Goal: Check status: Check status

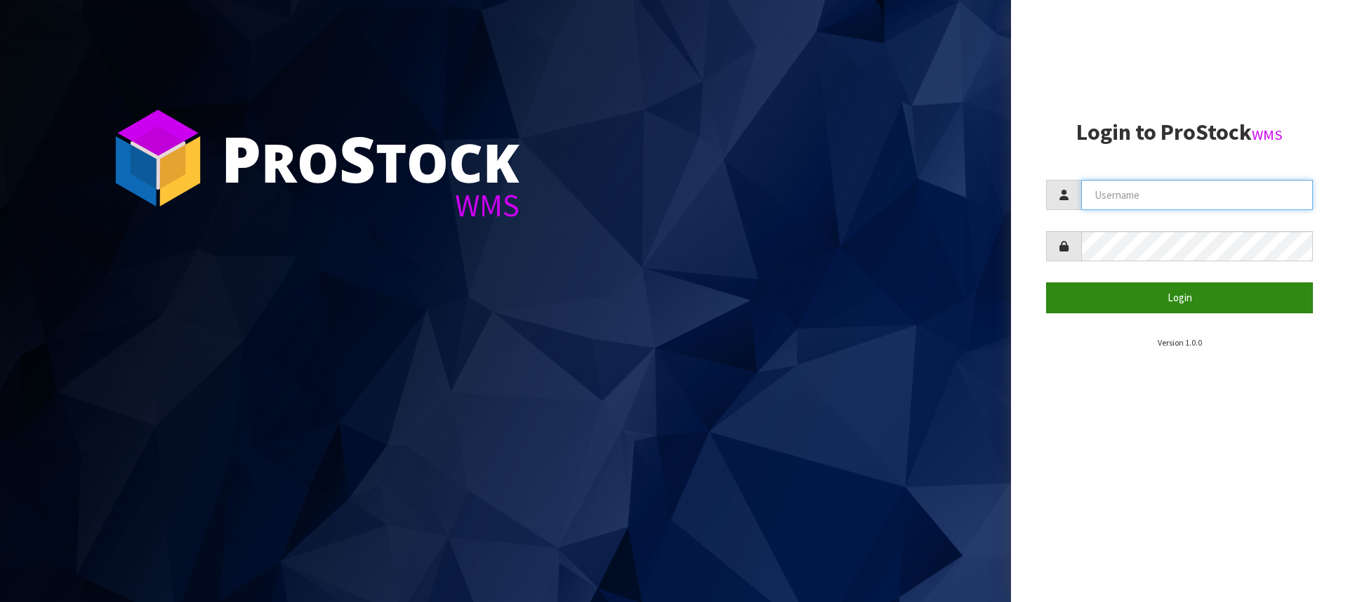
type input "[PERSON_NAME][EMAIL_ADDRESS][DOMAIN_NAME]"
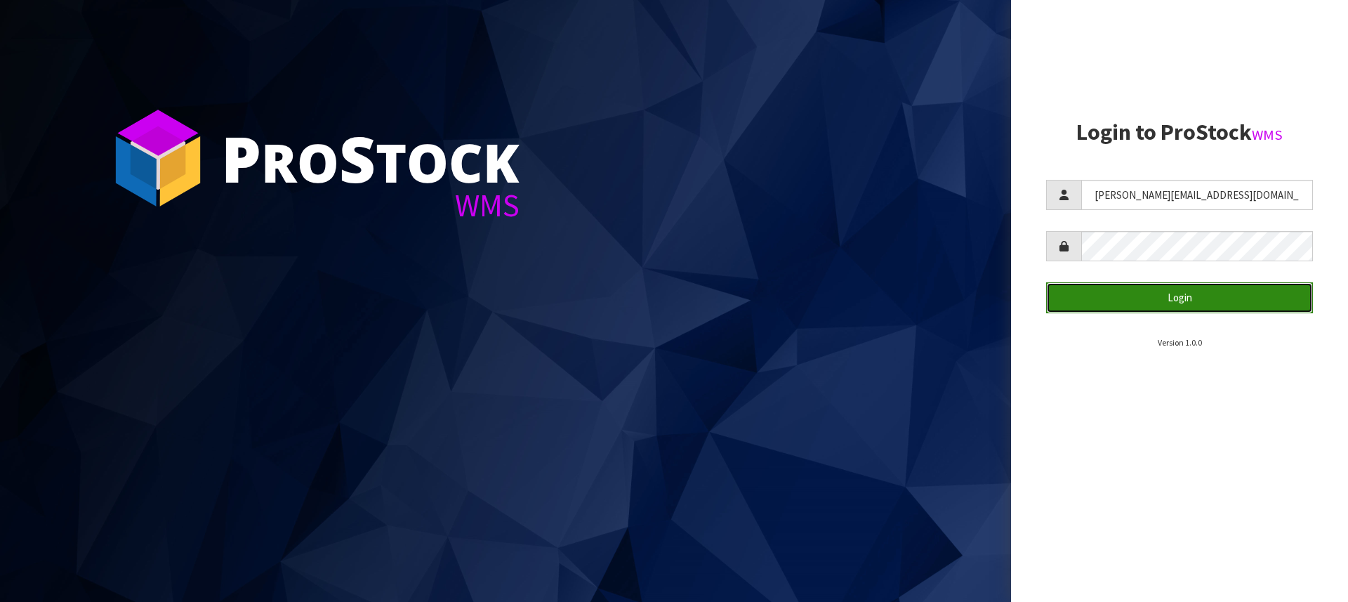
click at [1178, 301] on button "Login" at bounding box center [1179, 297] width 267 height 30
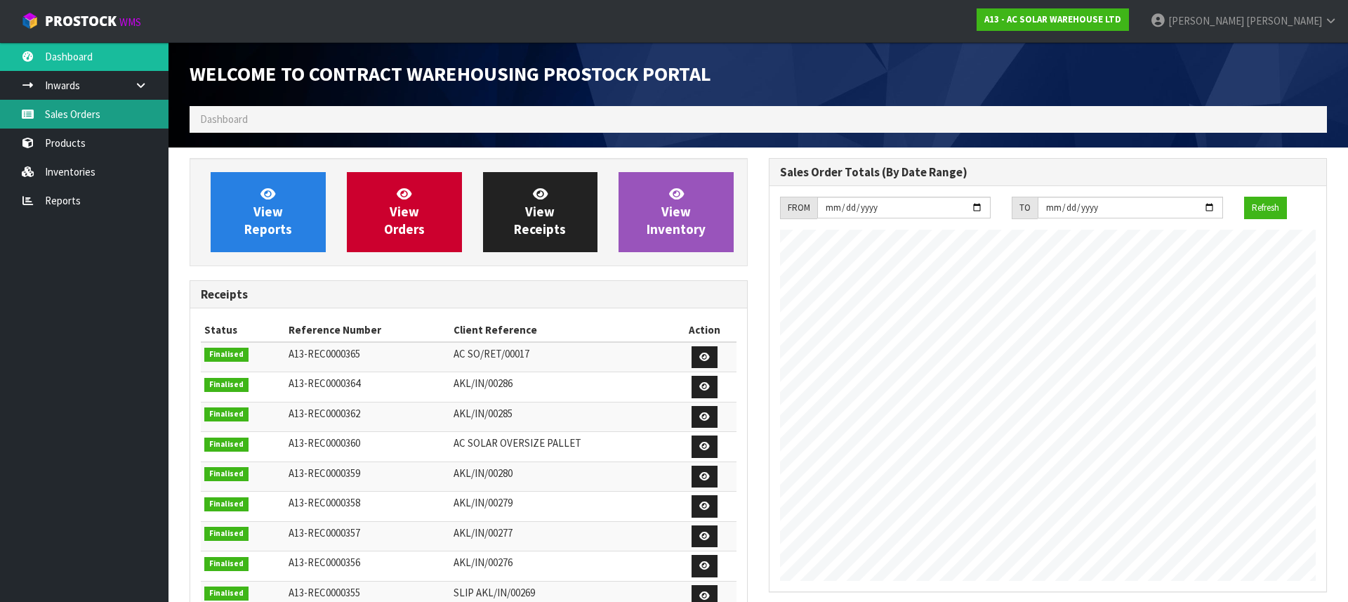
scroll to position [748, 579]
click at [93, 110] on link "Sales Orders" at bounding box center [84, 114] width 168 height 29
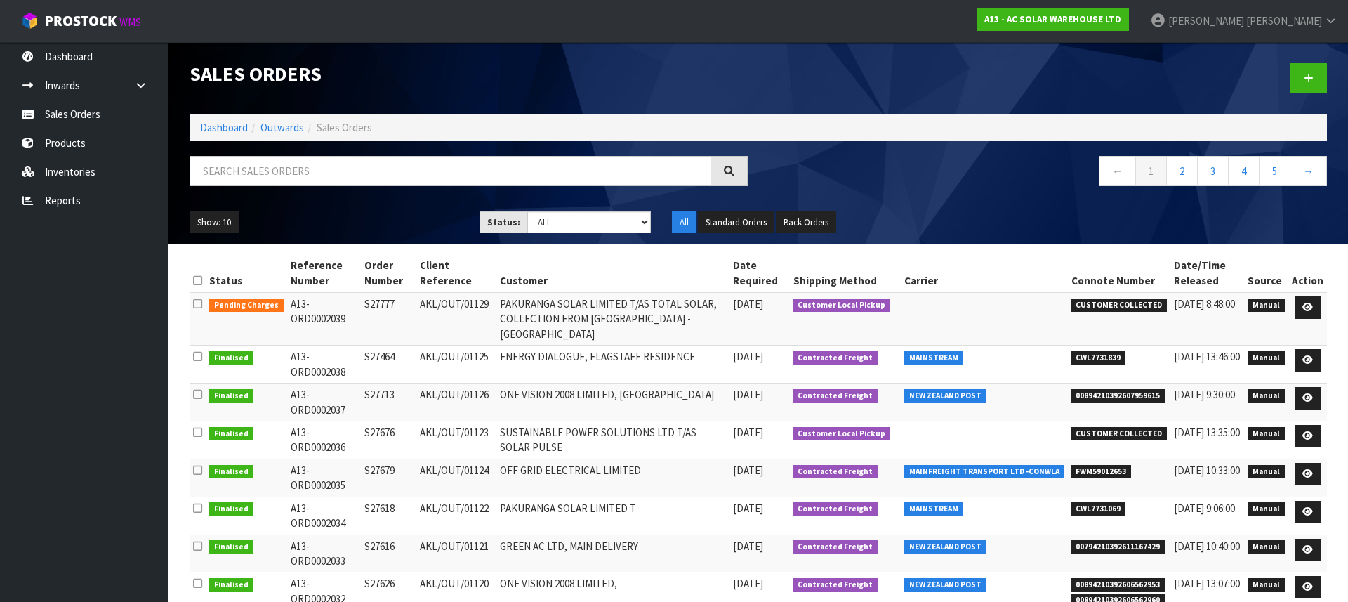
click at [1096, 465] on span "FWM59012653" at bounding box center [1101, 472] width 60 height 14
copy tr "FWM59012653"
click at [677, 420] on td "SUSTAINABLE POWER SOLUTIONS LTD T/AS SOLAR PULSE" at bounding box center [612, 439] width 233 height 38
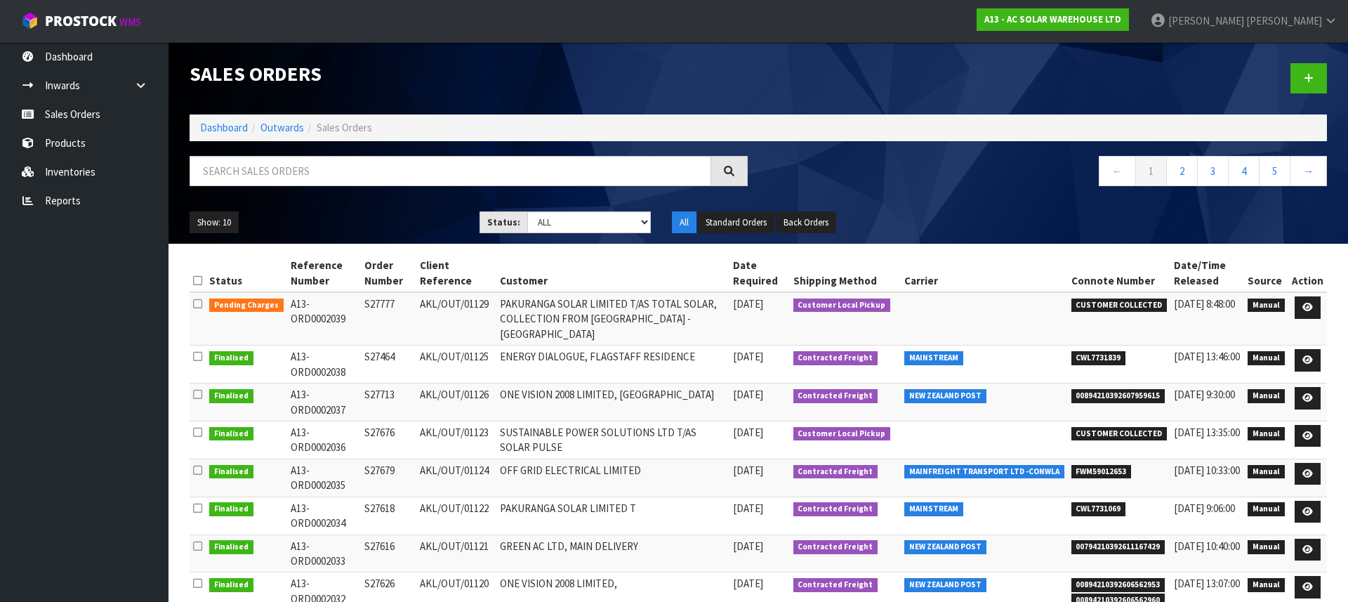
click at [625, 383] on td "ONE VISION 2008 LIMITED, [GEOGRAPHIC_DATA]" at bounding box center [612, 402] width 233 height 38
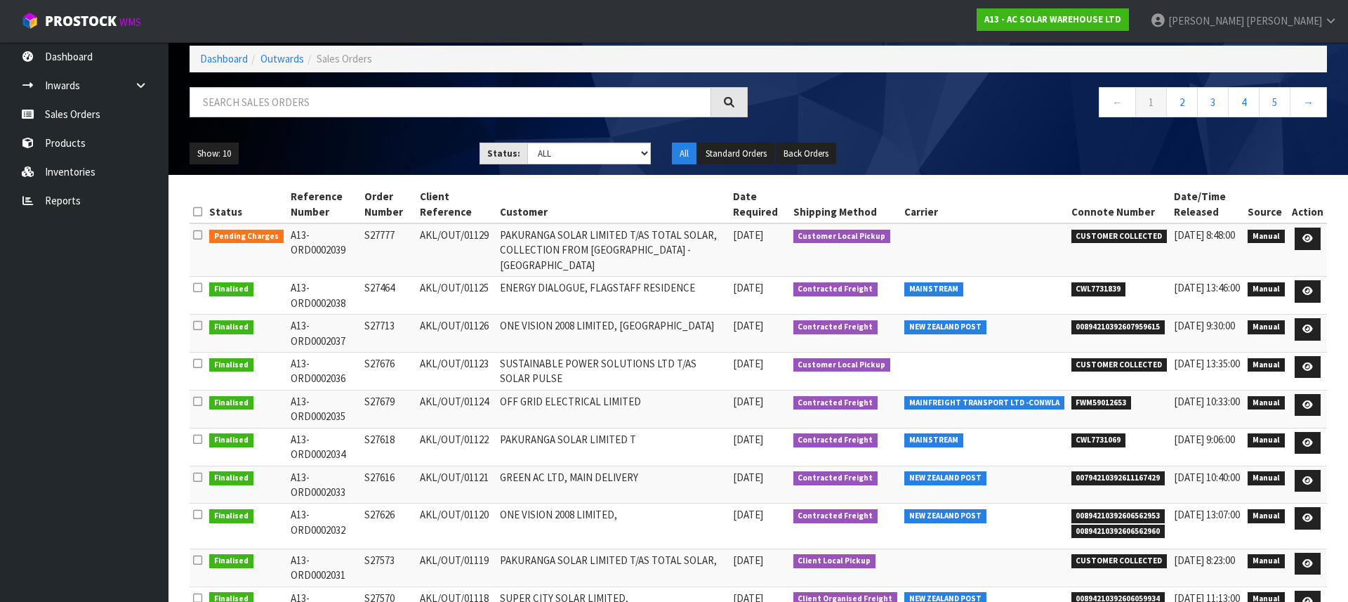
click at [1118, 433] on span "CWL7731069" at bounding box center [1098, 440] width 55 height 14
copy span "CWL7731069"
